Goal: Book appointment/travel/reservation

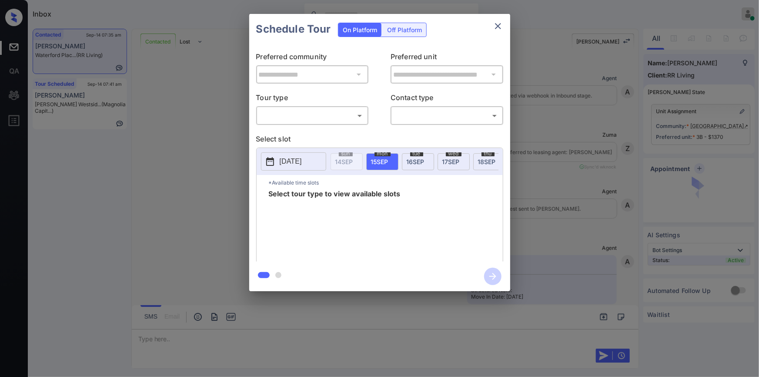
scroll to position [1038, 0]
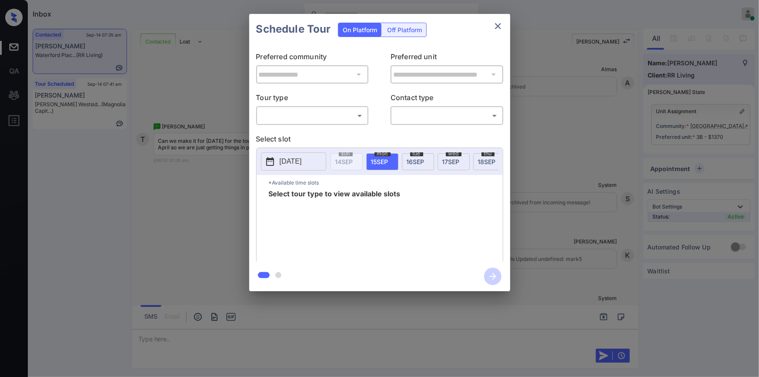
click at [296, 116] on body "Inbox Jiro Alonzo Online Set yourself offline Set yourself on break Profile Swi…" at bounding box center [379, 188] width 759 height 377
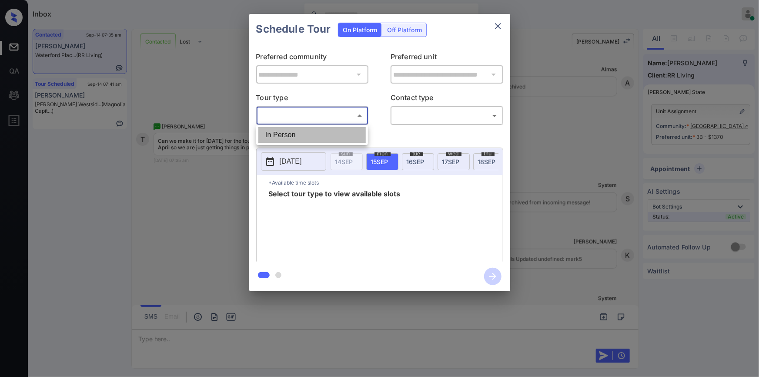
click at [286, 134] on li "In Person" at bounding box center [311, 135] width 107 height 16
type input "********"
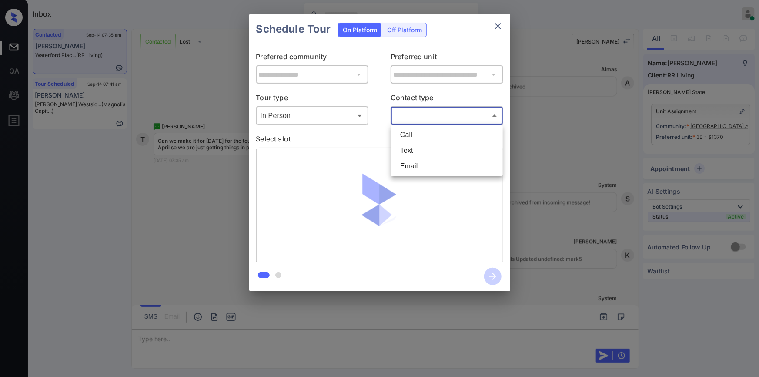
click at [407, 113] on body "Inbox Jiro Alonzo Online Set yourself offline Set yourself on break Profile Swi…" at bounding box center [379, 188] width 759 height 377
click at [404, 148] on li "Text" at bounding box center [446, 151] width 107 height 16
type input "****"
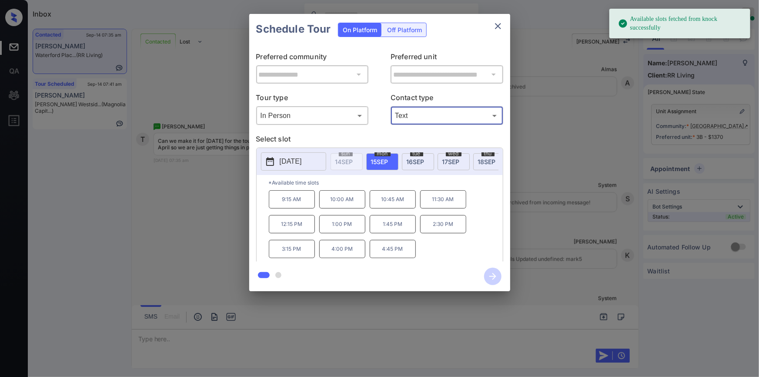
click at [286, 161] on p "2025-09-15" at bounding box center [291, 161] width 22 height 10
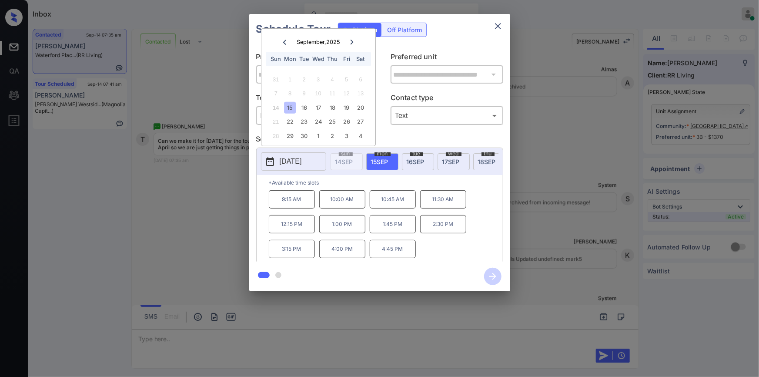
click at [351, 37] on div at bounding box center [352, 42] width 12 height 11
click at [220, 185] on div "**********" at bounding box center [379, 152] width 759 height 305
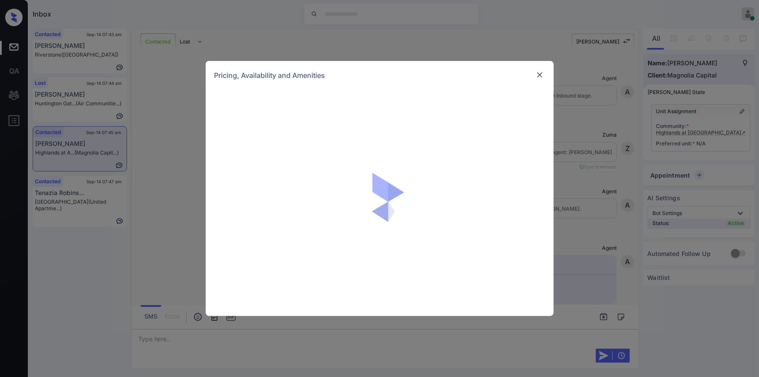
scroll to position [450, 0]
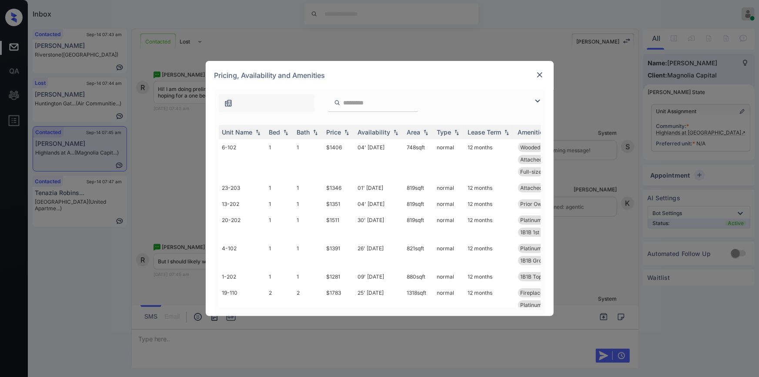
click at [538, 100] on img at bounding box center [537, 101] width 10 height 10
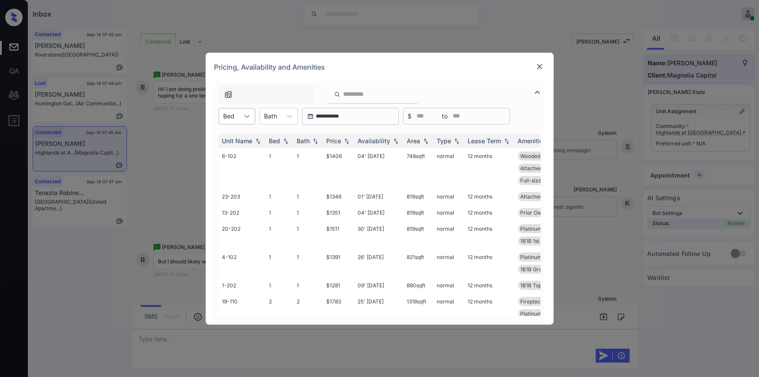
click at [242, 119] on div at bounding box center [247, 116] width 16 height 16
click at [228, 140] on div "1" at bounding box center [237, 138] width 37 height 16
drag, startPoint x: 323, startPoint y: 284, endPoint x: 337, endPoint y: 281, distance: 14.2
click at [350, 284] on td "$1281" at bounding box center [338, 285] width 31 height 16
copy td "$1281"
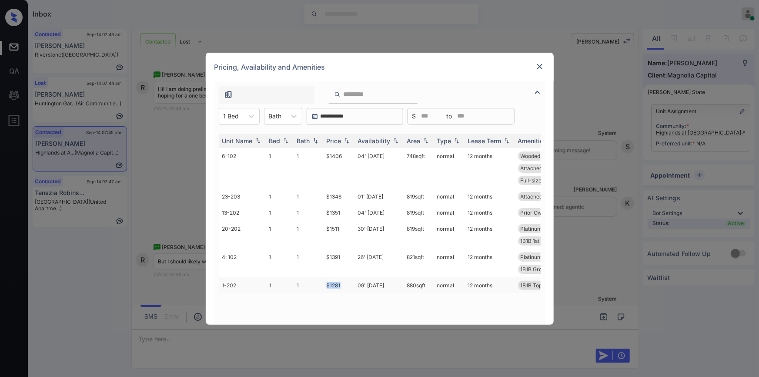
click at [330, 283] on td "$1281" at bounding box center [338, 285] width 31 height 16
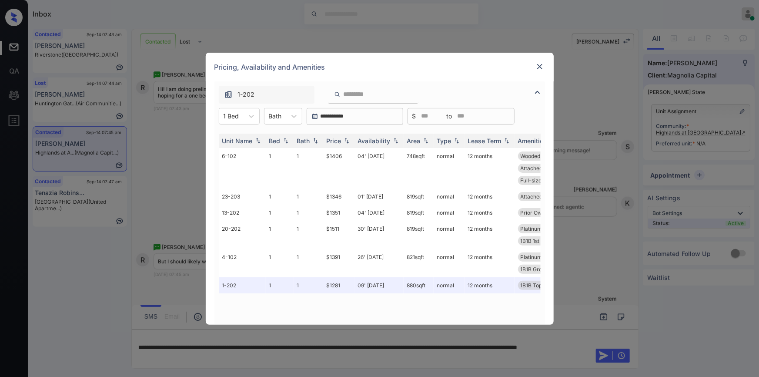
click at [543, 67] on div at bounding box center [539, 66] width 10 height 10
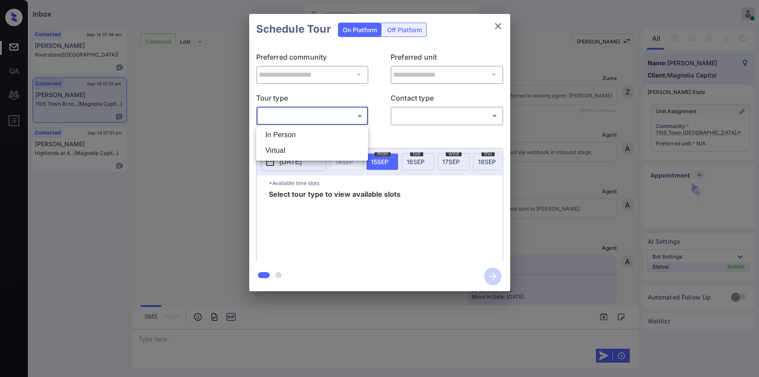
click at [271, 114] on body "Inbox [PERSON_NAME] Online Set yourself offline Set yourself on break Profile S…" at bounding box center [379, 188] width 759 height 377
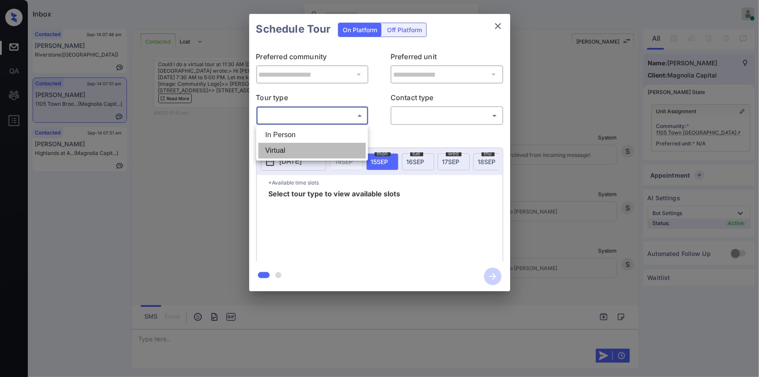
click at [284, 153] on li "Virtual" at bounding box center [311, 151] width 107 height 16
type input "*******"
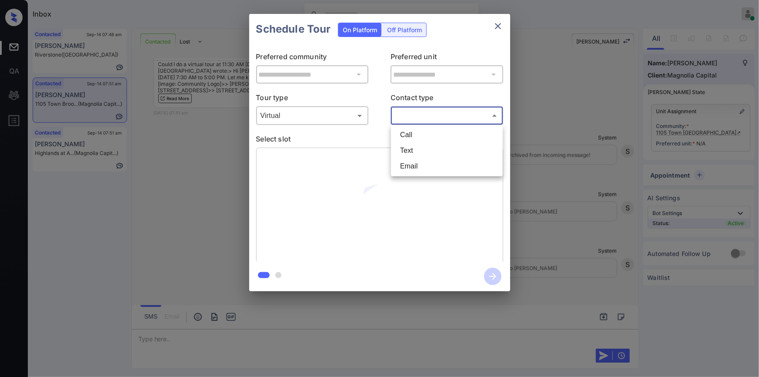
click at [411, 111] on body "Inbox Jiro Alonzo Online Set yourself offline Set yourself on break Profile Swi…" at bounding box center [379, 188] width 759 height 377
click at [413, 148] on li "Text" at bounding box center [446, 151] width 107 height 16
type input "****"
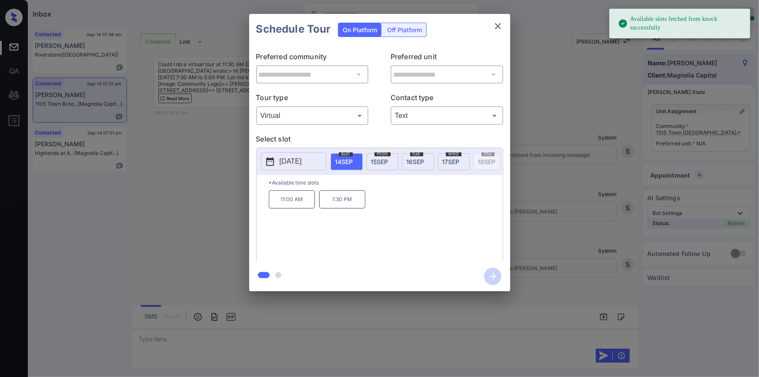
click at [158, 182] on div "**********" at bounding box center [379, 152] width 759 height 305
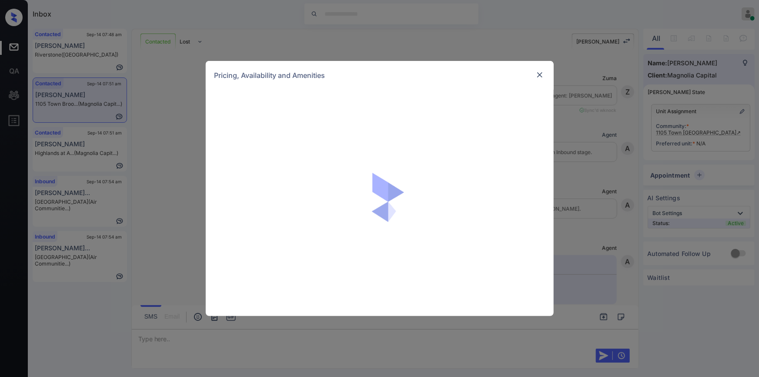
scroll to position [1258, 0]
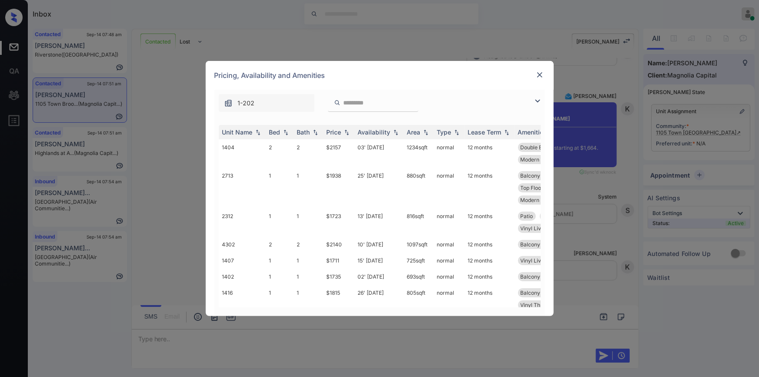
click at [535, 100] on img at bounding box center [537, 101] width 10 height 10
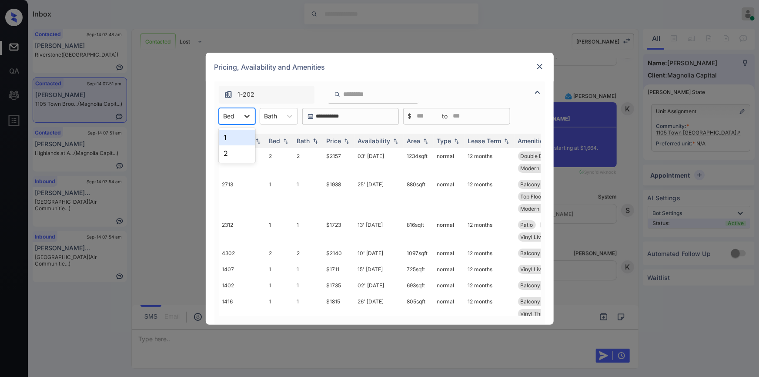
click at [248, 118] on icon at bounding box center [247, 116] width 9 height 9
click at [231, 138] on div "1" at bounding box center [237, 138] width 37 height 16
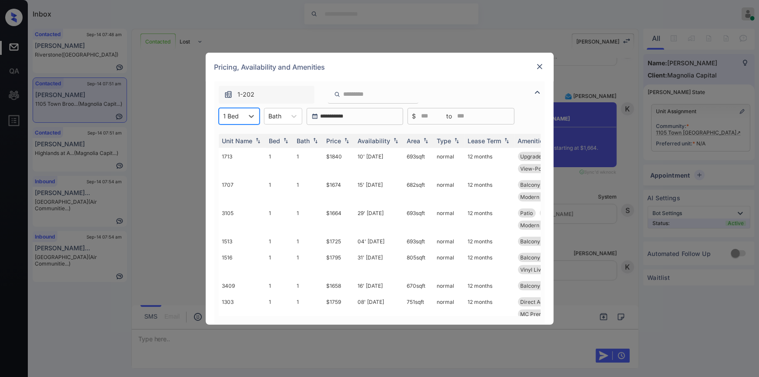
scroll to position [272, 0]
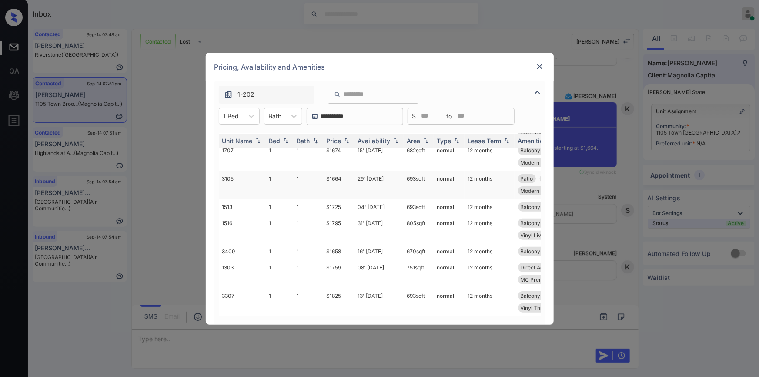
click at [333, 177] on td "$1664" at bounding box center [338, 184] width 31 height 28
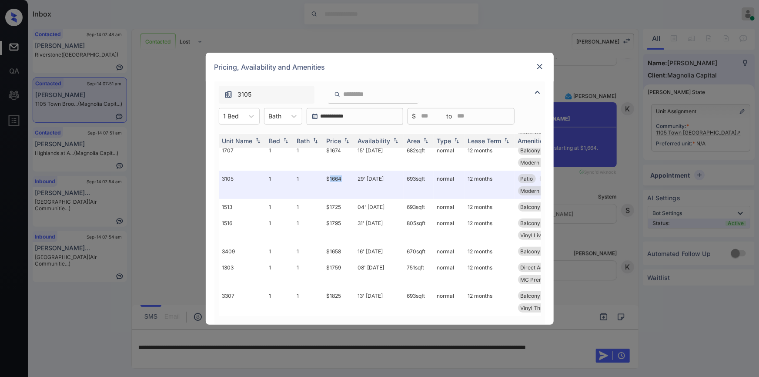
click at [543, 68] on img at bounding box center [539, 66] width 9 height 9
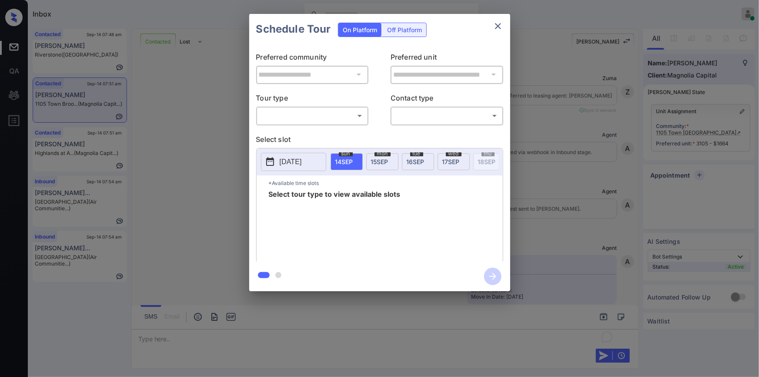
scroll to position [4345, 0]
click at [284, 123] on div "​ ​" at bounding box center [312, 115] width 113 height 19
click at [292, 113] on body "Inbox [PERSON_NAME] Online Set yourself offline Set yourself on break Profile S…" at bounding box center [379, 188] width 759 height 377
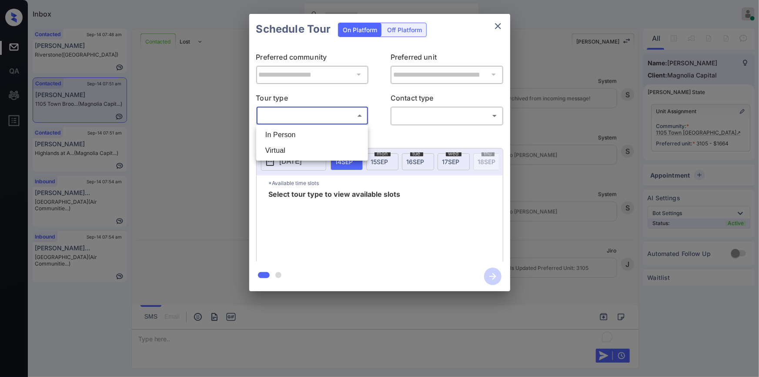
drag, startPoint x: 280, startPoint y: 150, endPoint x: 343, endPoint y: 140, distance: 63.8
click at [281, 150] on li "Virtual" at bounding box center [311, 151] width 107 height 16
type input "*******"
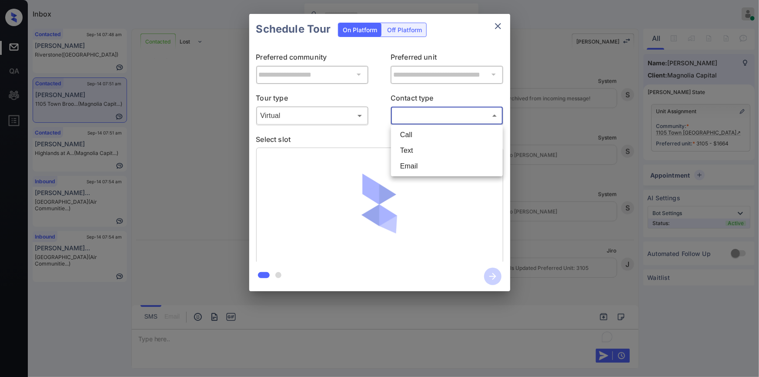
click at [406, 118] on body "Inbox Jiro Alonzo Online Set yourself offline Set yourself on break Profile Swi…" at bounding box center [379, 188] width 759 height 377
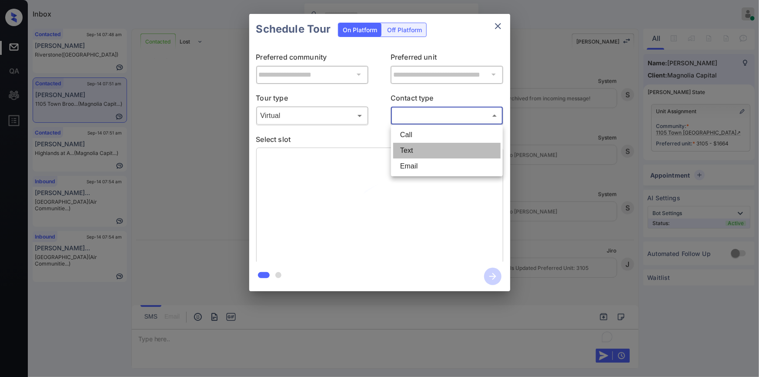
click at [412, 147] on li "Text" at bounding box center [446, 151] width 107 height 16
type input "****"
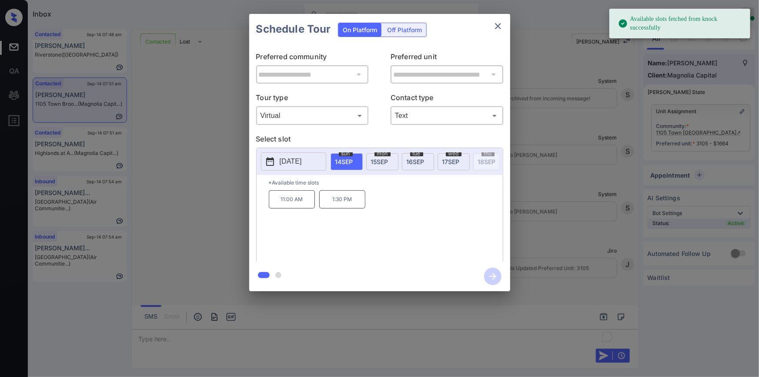
click at [302, 163] on p "2025-09-14" at bounding box center [291, 161] width 22 height 10
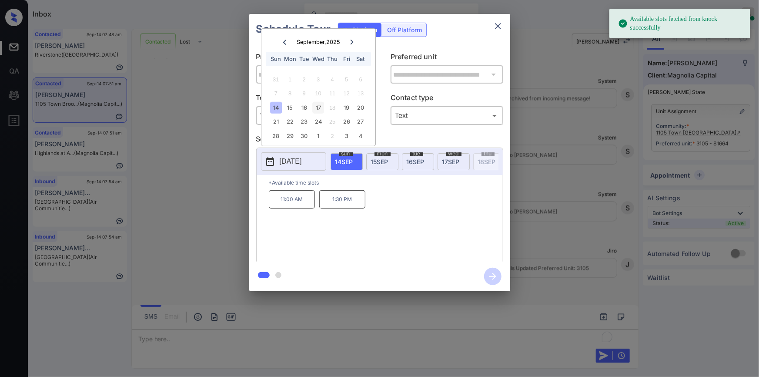
click at [320, 103] on div "17" at bounding box center [318, 108] width 12 height 12
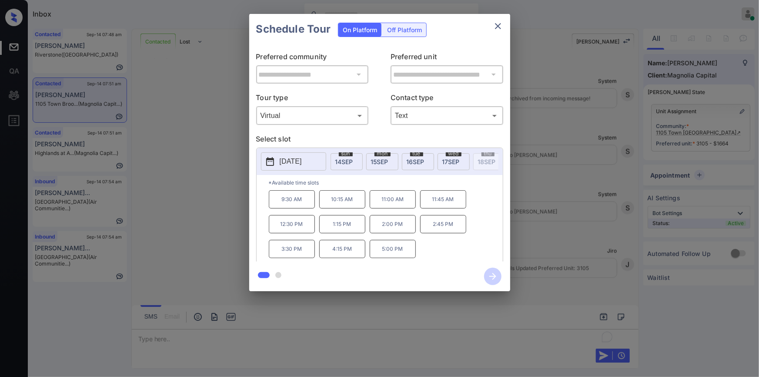
click at [222, 196] on div "**********" at bounding box center [379, 152] width 759 height 305
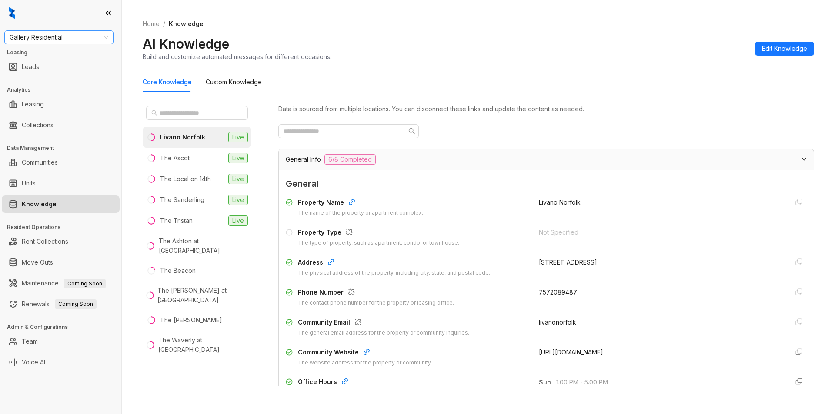
scroll to position [45, 0]
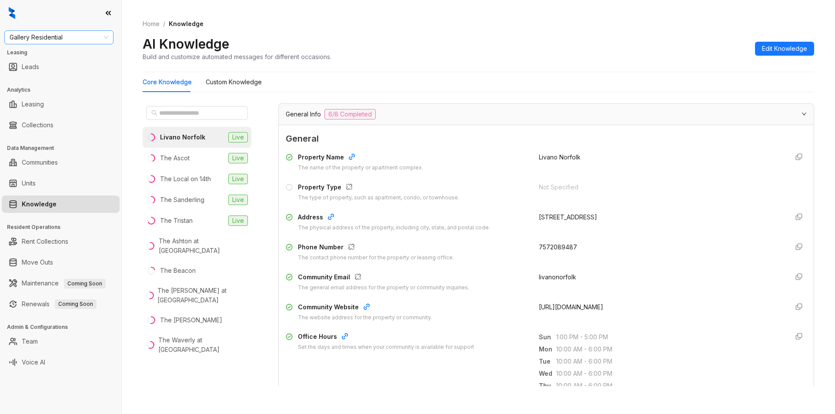
click at [84, 43] on span "Gallery Residential" at bounding box center [59, 37] width 99 height 13
type input "*****"
click at [48, 55] on div "Magnolia Capital" at bounding box center [58, 55] width 95 height 10
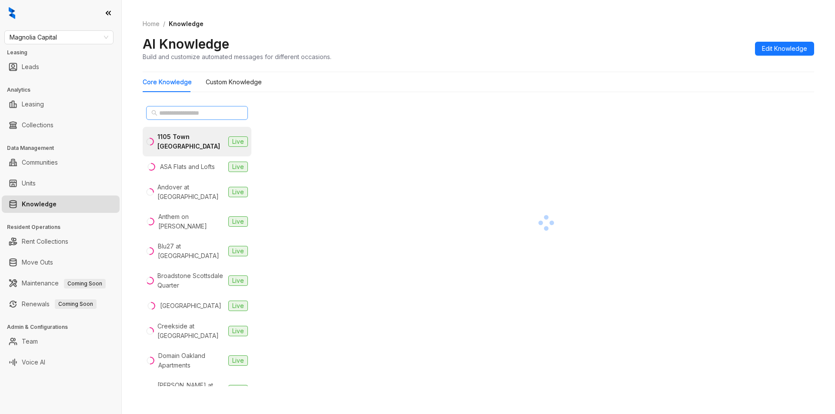
click at [159, 110] on span at bounding box center [197, 113] width 102 height 14
click at [171, 113] on input "text" at bounding box center [197, 113] width 77 height 10
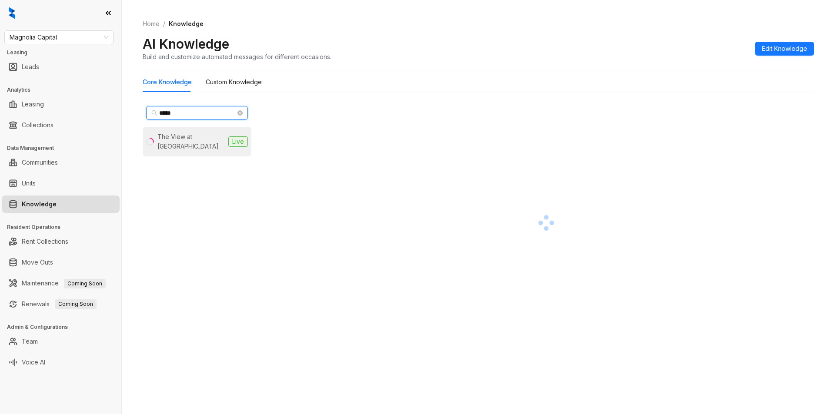
type input "*****"
click at [199, 139] on div "The View at Shelby Farms" at bounding box center [190, 141] width 67 height 19
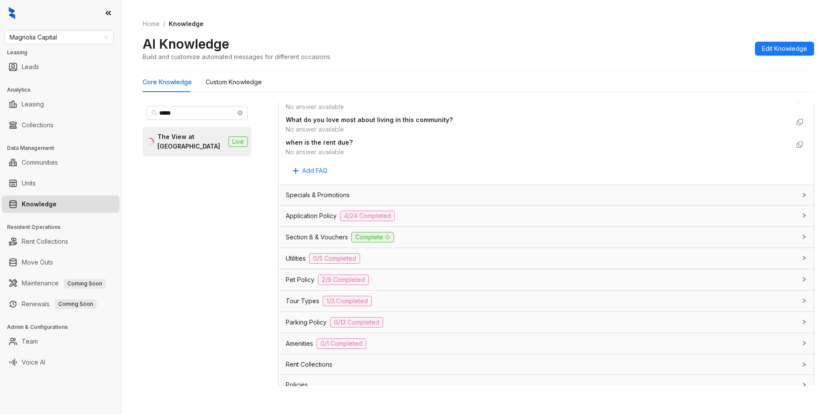
scroll to position [533, 0]
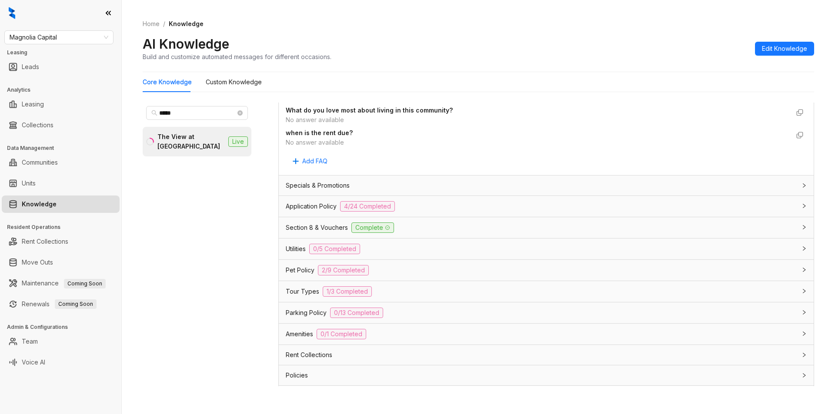
click at [488, 201] on div "Application Policy 4/24 Completed" at bounding box center [541, 206] width 510 height 10
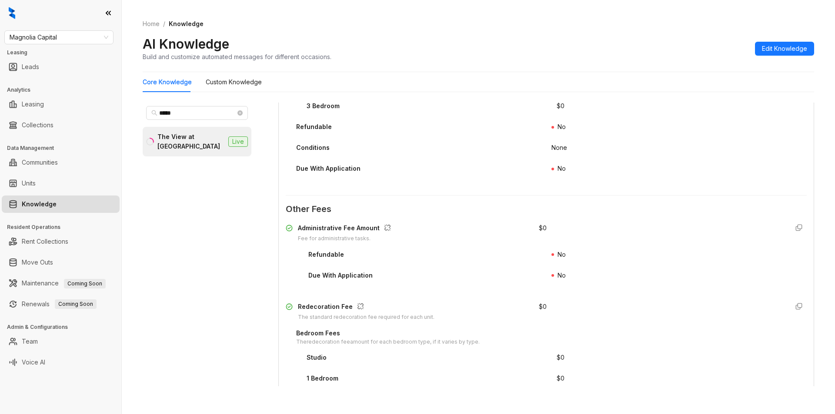
scroll to position [1387, 0]
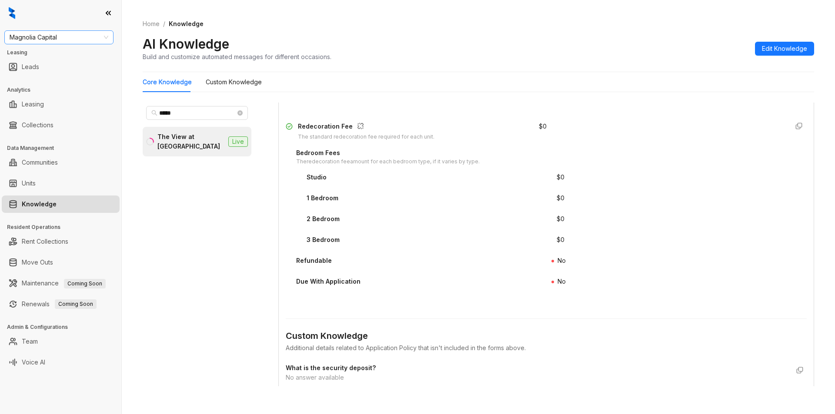
click at [73, 32] on span "Magnolia Capital" at bounding box center [59, 37] width 99 height 13
type input "****"
click at [60, 55] on div "Case and Associates" at bounding box center [58, 55] width 95 height 10
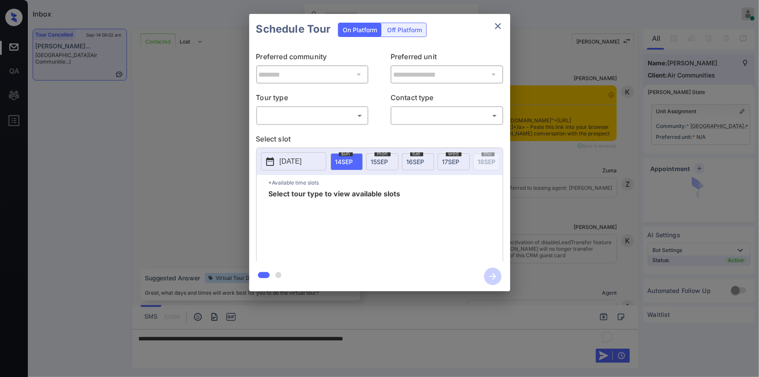
scroll to position [4278, 0]
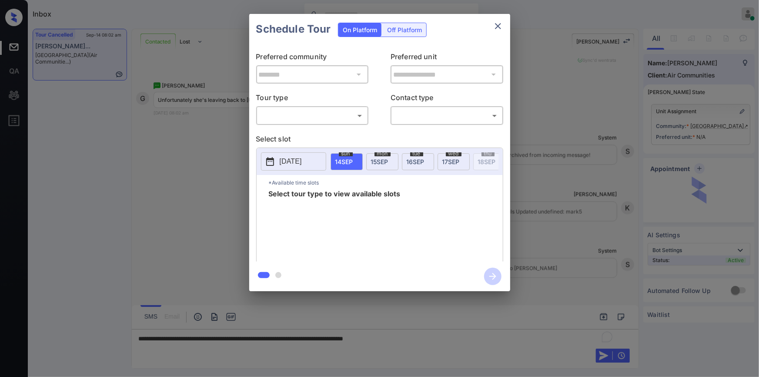
click at [317, 115] on body "Inbox [PERSON_NAME] Online Set yourself offline Set yourself on break Profile S…" at bounding box center [379, 188] width 759 height 377
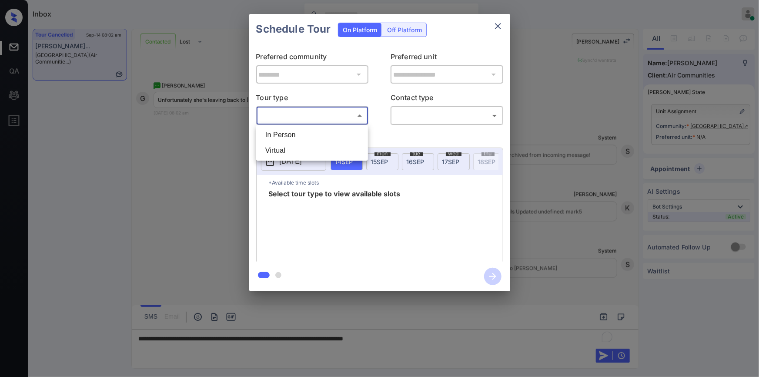
click at [307, 133] on li "In Person" at bounding box center [311, 135] width 107 height 16
type input "********"
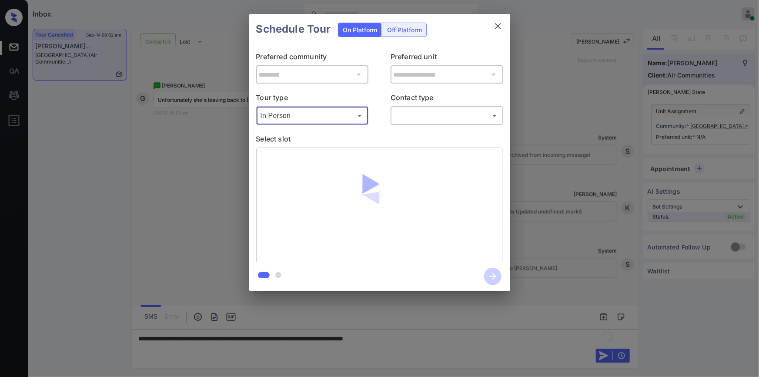
click at [424, 117] on body "Inbox Jiro Alonzo Online Set yourself offline Set yourself on break Profile Swi…" at bounding box center [379, 188] width 759 height 377
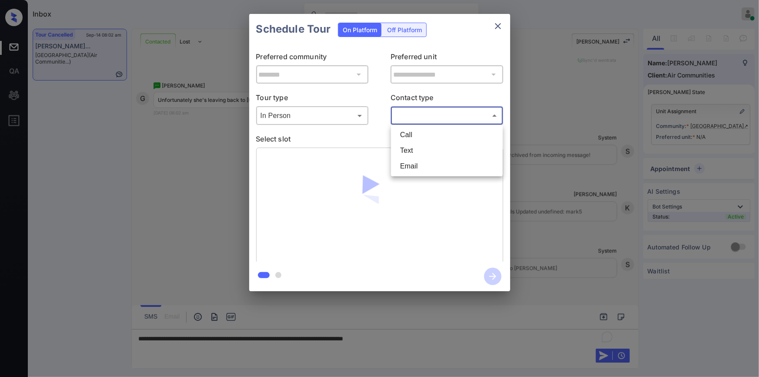
click at [416, 155] on li "Text" at bounding box center [446, 151] width 107 height 16
type input "****"
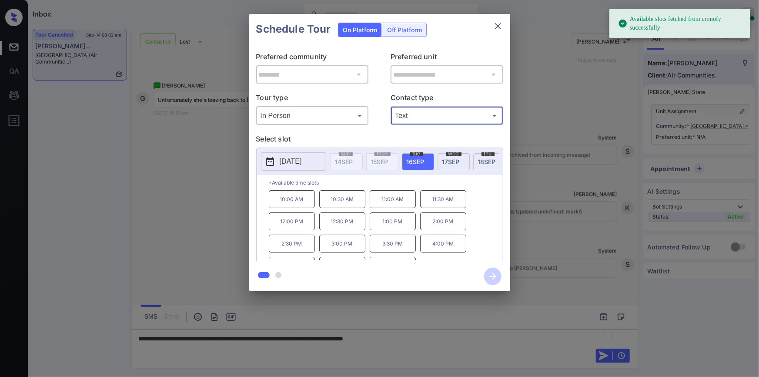
click at [163, 186] on div "**********" at bounding box center [379, 152] width 759 height 305
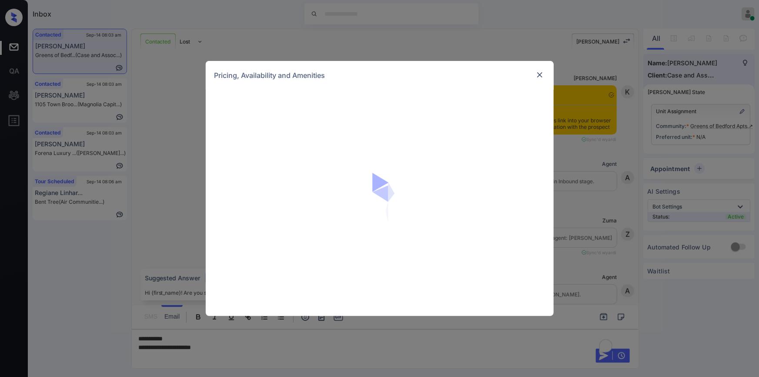
scroll to position [1494, 0]
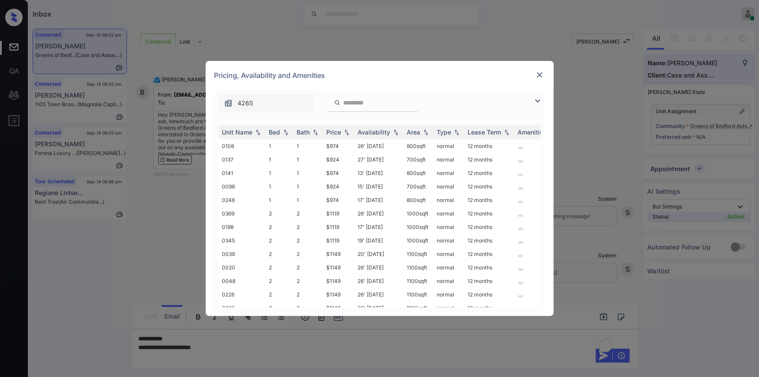
click at [540, 100] on img at bounding box center [537, 101] width 10 height 10
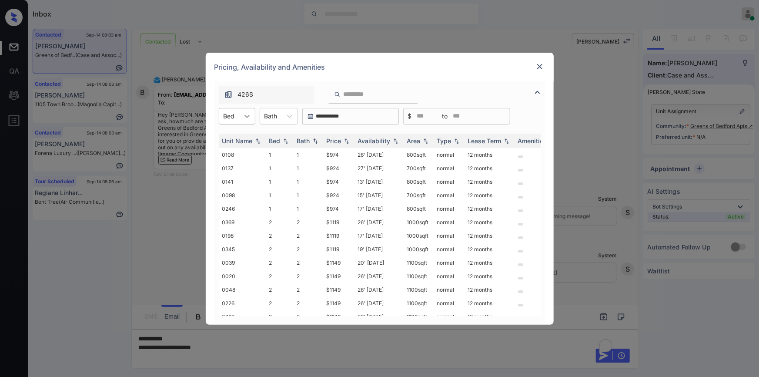
click at [243, 116] on icon at bounding box center [247, 116] width 9 height 9
click at [225, 155] on div "2" at bounding box center [237, 153] width 37 height 16
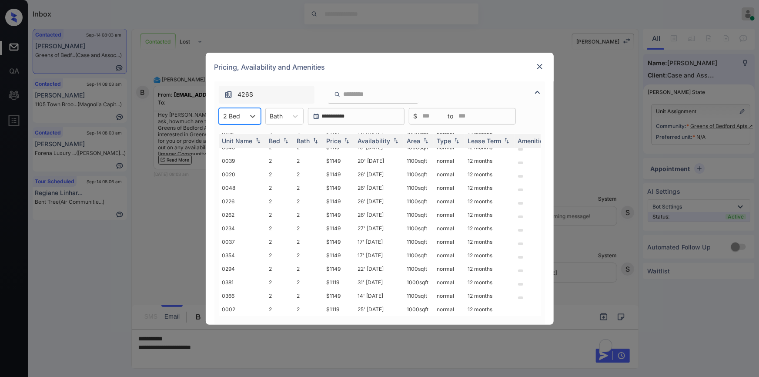
scroll to position [0, 0]
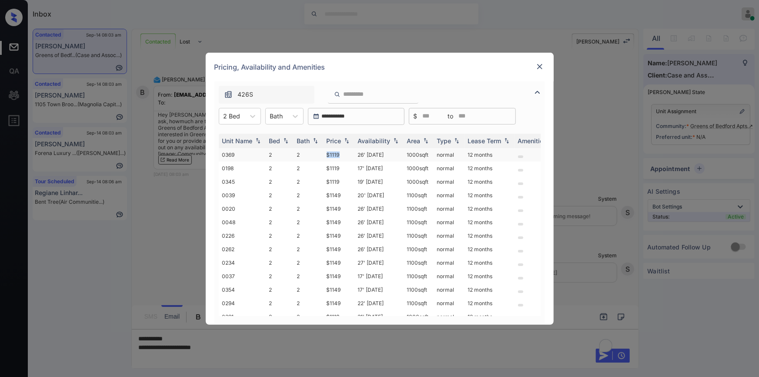
drag, startPoint x: 323, startPoint y: 157, endPoint x: 344, endPoint y: 154, distance: 20.5
click at [344, 154] on td "$1119" at bounding box center [338, 154] width 31 height 13
copy td "$1119"
click at [336, 157] on td "$1119" at bounding box center [338, 154] width 31 height 13
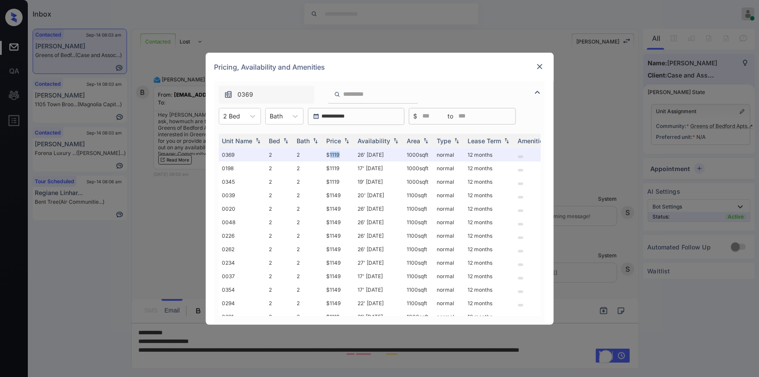
click at [536, 63] on img at bounding box center [539, 66] width 9 height 9
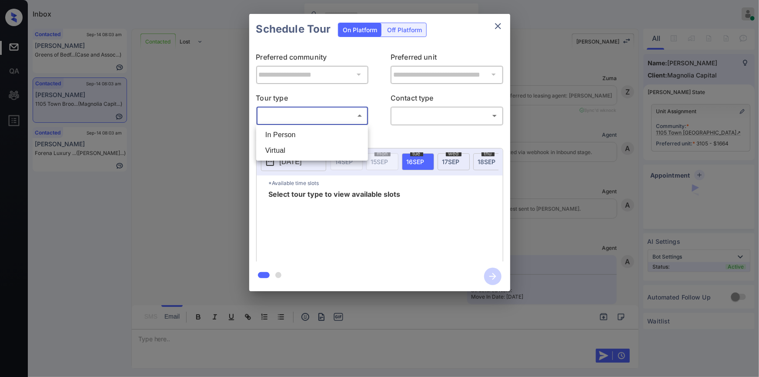
scroll to position [4846, 0]
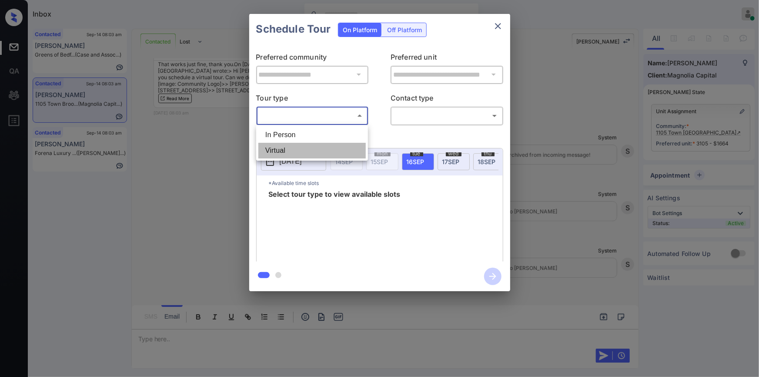
click at [287, 151] on li "Virtual" at bounding box center [311, 151] width 107 height 16
type input "*******"
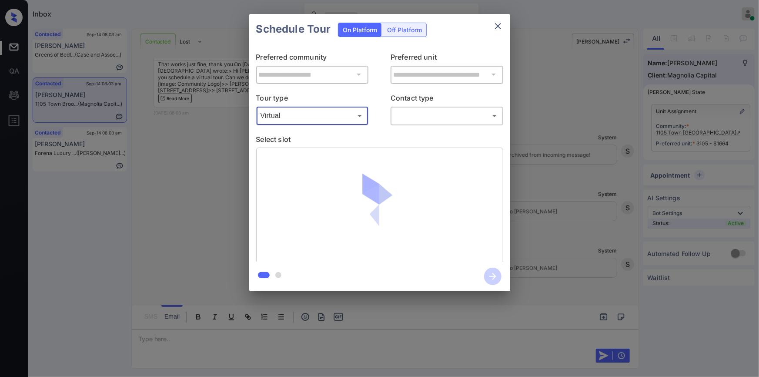
click at [417, 112] on body "Inbox [PERSON_NAME] Online Set yourself offline Set yourself on break Profile S…" at bounding box center [379, 188] width 759 height 377
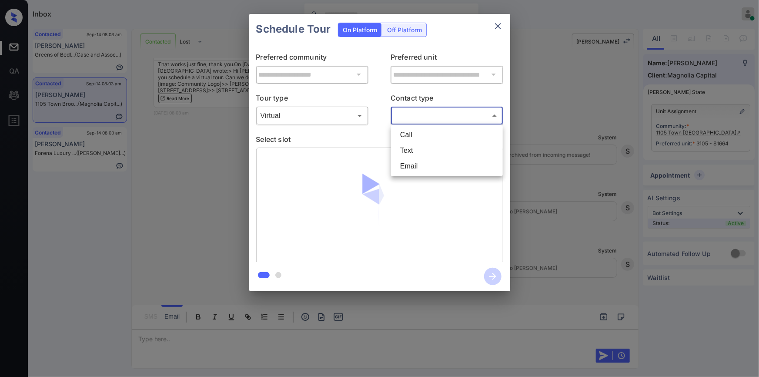
click at [417, 113] on div at bounding box center [379, 188] width 759 height 377
click at [420, 114] on body "Inbox [PERSON_NAME] Online Set yourself offline Set yourself on break Profile S…" at bounding box center [379, 188] width 759 height 377
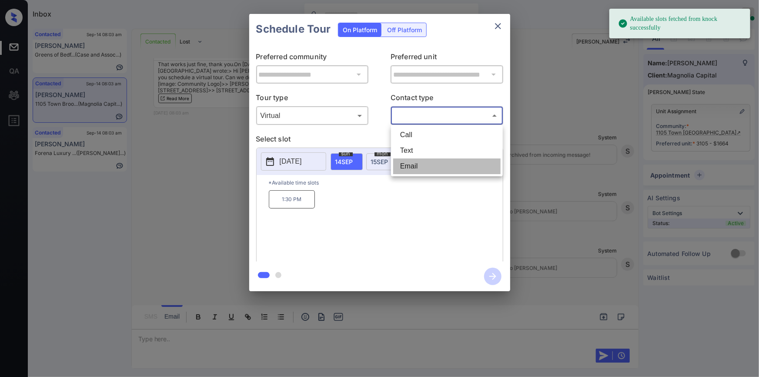
click at [410, 164] on li "Email" at bounding box center [446, 166] width 107 height 16
type input "*****"
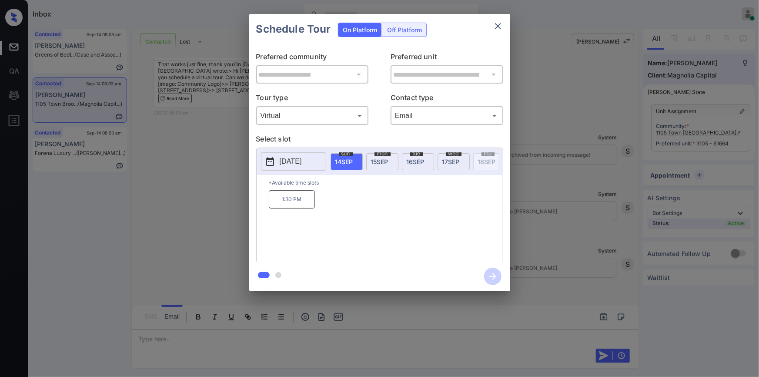
click at [454, 156] on div "[DATE]" at bounding box center [453, 161] width 32 height 17
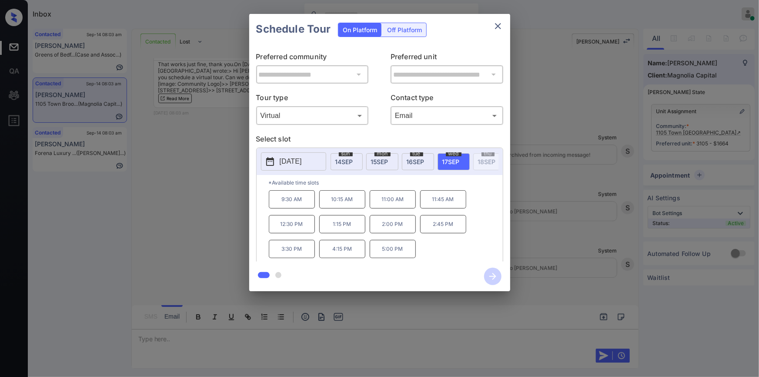
click at [443, 201] on p "11:45 AM" at bounding box center [443, 199] width 46 height 18
click at [493, 277] on icon "button" at bounding box center [492, 275] width 17 height 17
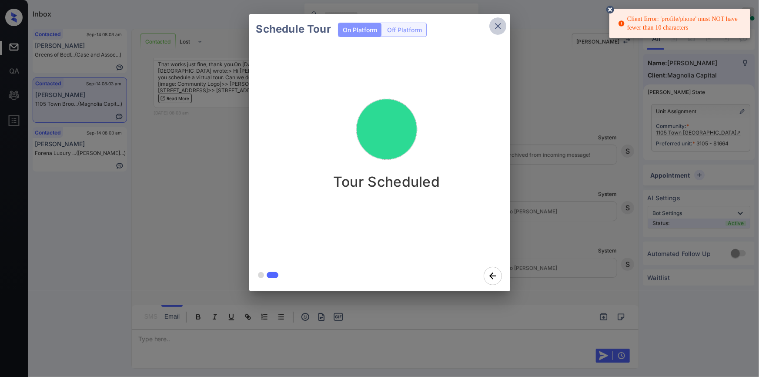
click at [497, 25] on icon "close" at bounding box center [498, 26] width 6 height 6
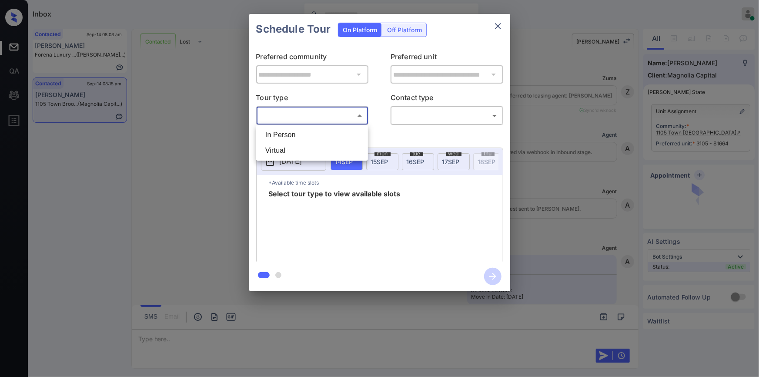
scroll to position [5227, 0]
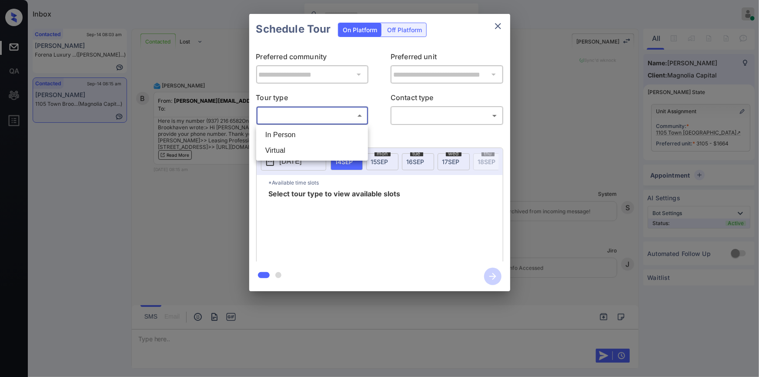
click at [279, 152] on li "Virtual" at bounding box center [311, 151] width 107 height 16
type input "*******"
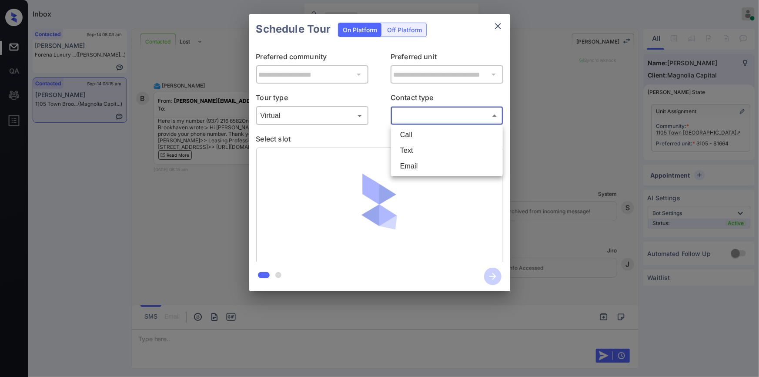
click at [433, 116] on body "Inbox [PERSON_NAME] Online Set yourself offline Set yourself on break Profile S…" at bounding box center [379, 188] width 759 height 377
click at [412, 148] on li "Text" at bounding box center [446, 151] width 107 height 16
click at [415, 112] on body "Inbox [PERSON_NAME] Online Set yourself offline Set yourself on break Profile S…" at bounding box center [379, 188] width 759 height 377
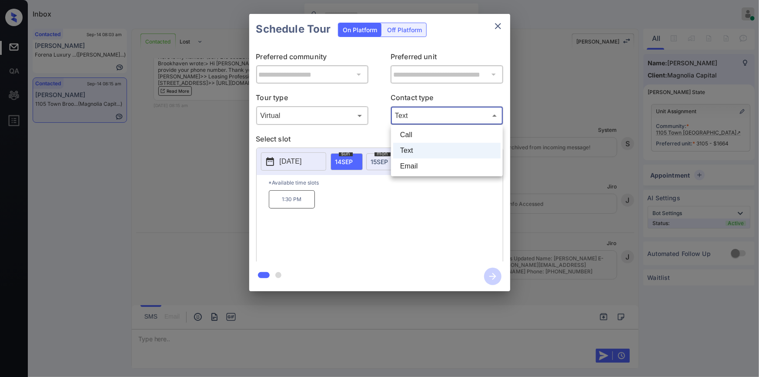
scroll to position [5286, 0]
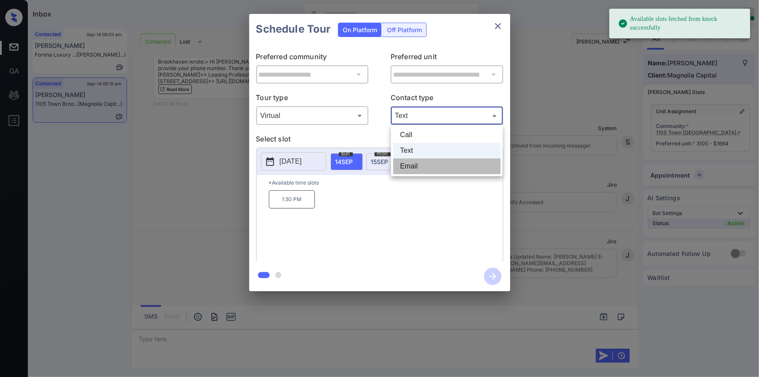
click at [411, 161] on li "Email" at bounding box center [446, 166] width 107 height 16
type input "*****"
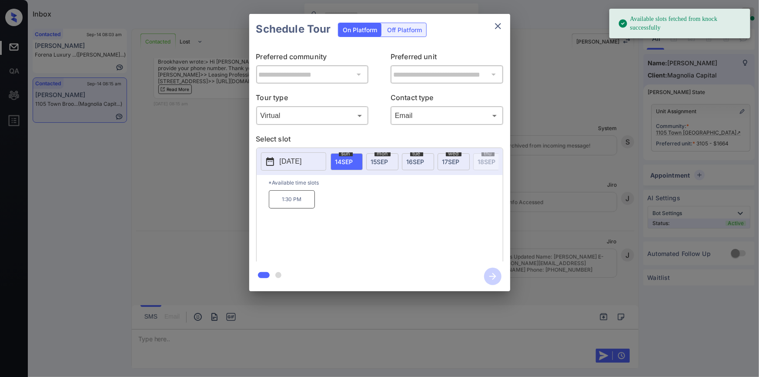
click at [446, 160] on span "[DATE]" at bounding box center [450, 161] width 17 height 7
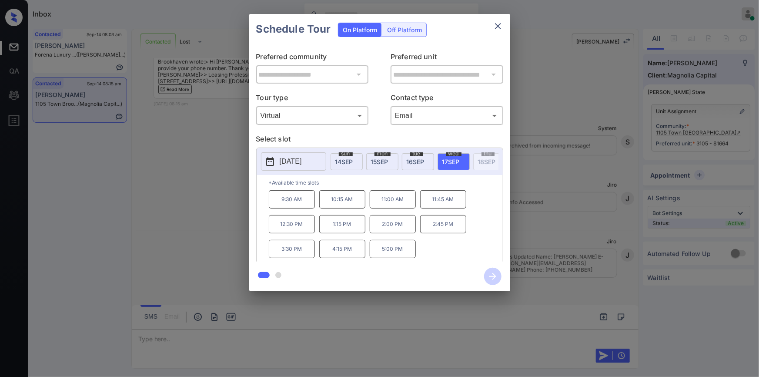
click at [448, 200] on p "11:45 AM" at bounding box center [443, 199] width 46 height 18
click at [491, 276] on icon "button" at bounding box center [492, 276] width 7 height 7
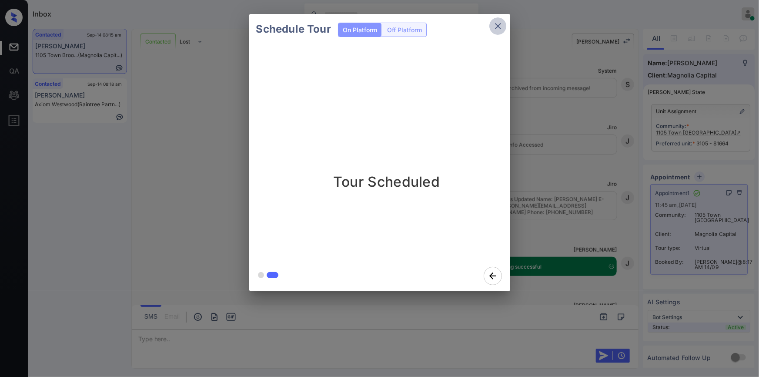
click at [494, 29] on icon "close" at bounding box center [498, 26] width 10 height 10
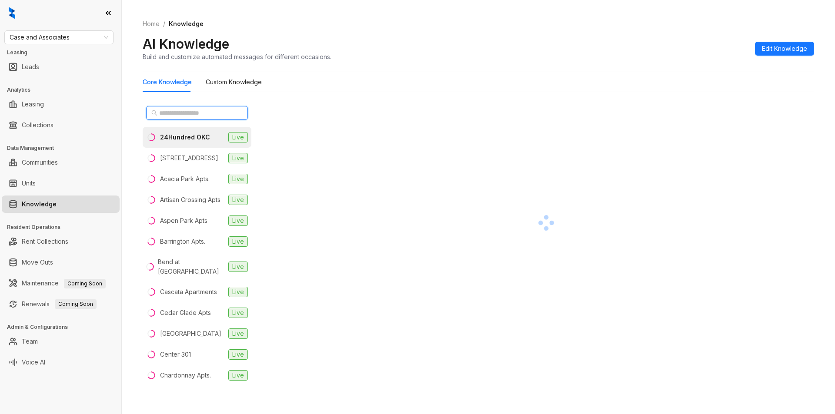
click at [180, 114] on input "text" at bounding box center [197, 113] width 77 height 10
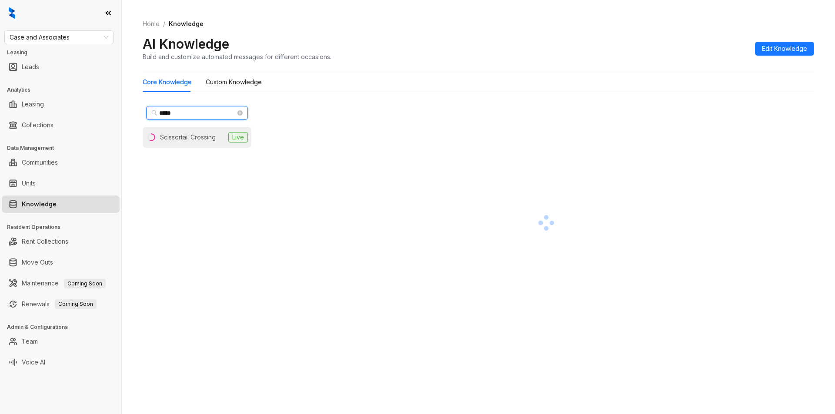
type input "*****"
click at [177, 141] on div "Scissortail Crossing" at bounding box center [188, 138] width 56 height 10
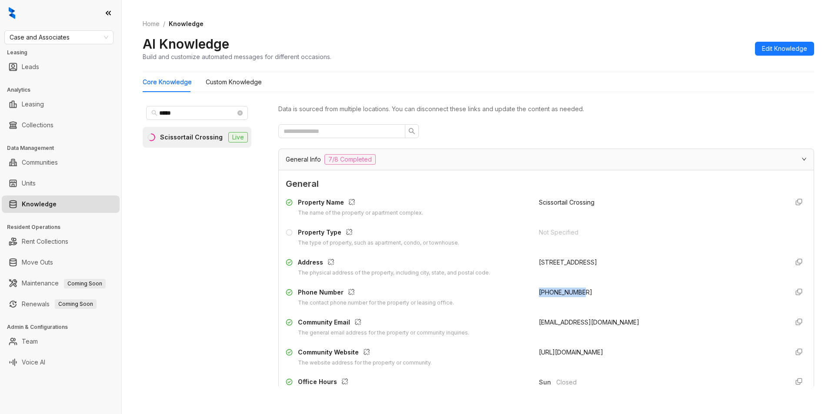
drag, startPoint x: 530, startPoint y: 293, endPoint x: 591, endPoint y: 291, distance: 60.5
click at [591, 291] on div "Phone Number The contact phone number for the property or leasing office. +1918…" at bounding box center [546, 298] width 521 height 20
copy span "+19188936300"
